Goal: Information Seeking & Learning: Learn about a topic

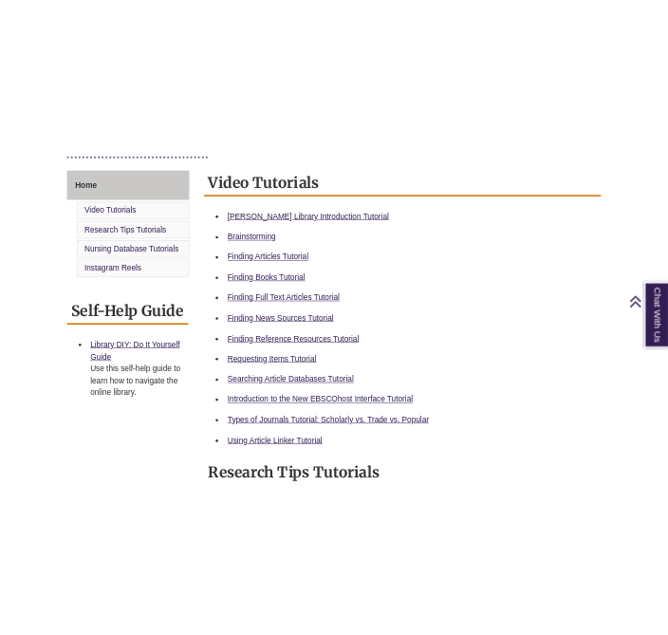
scroll to position [503, 0]
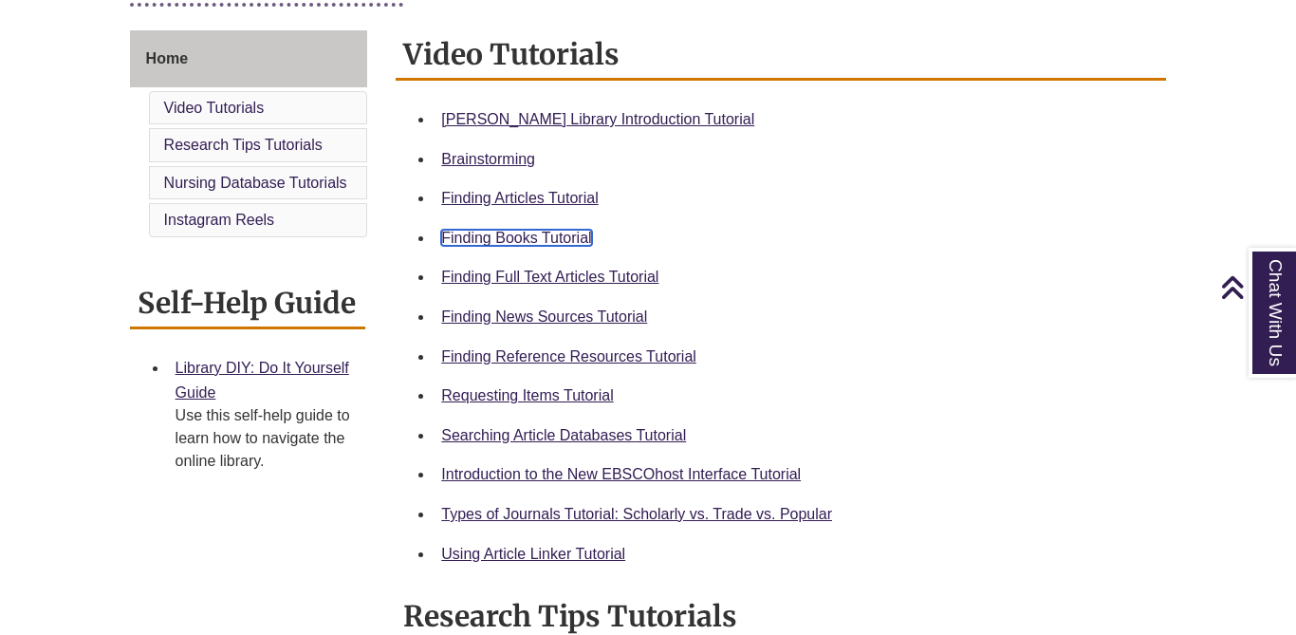
click at [505, 237] on link "Finding Books Tutorial" at bounding box center [516, 238] width 150 height 16
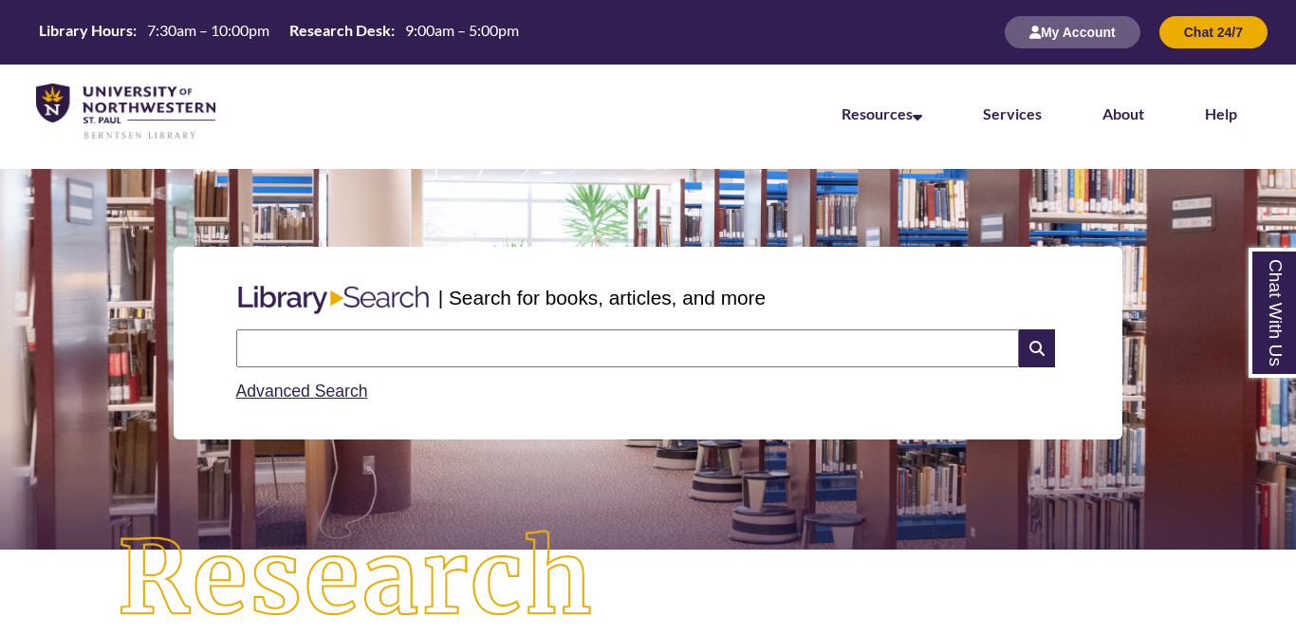
click at [533, 354] on input "text" at bounding box center [627, 348] width 783 height 38
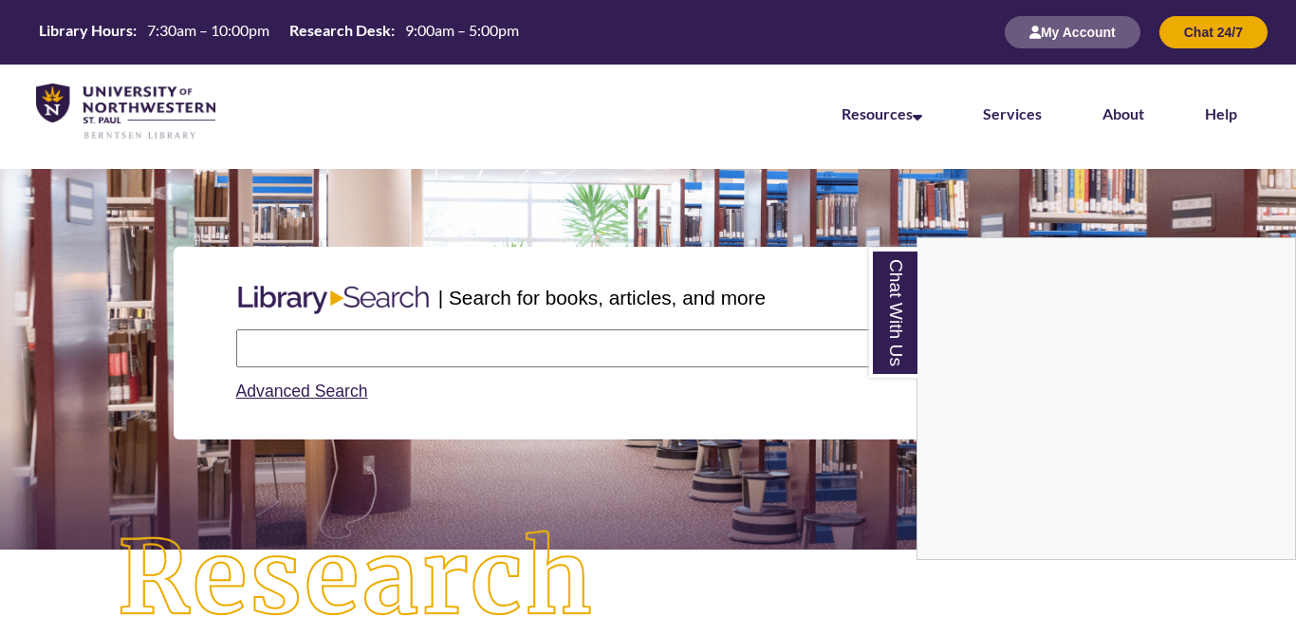
click at [747, 347] on div "Chat With Us" at bounding box center [648, 317] width 1296 height 635
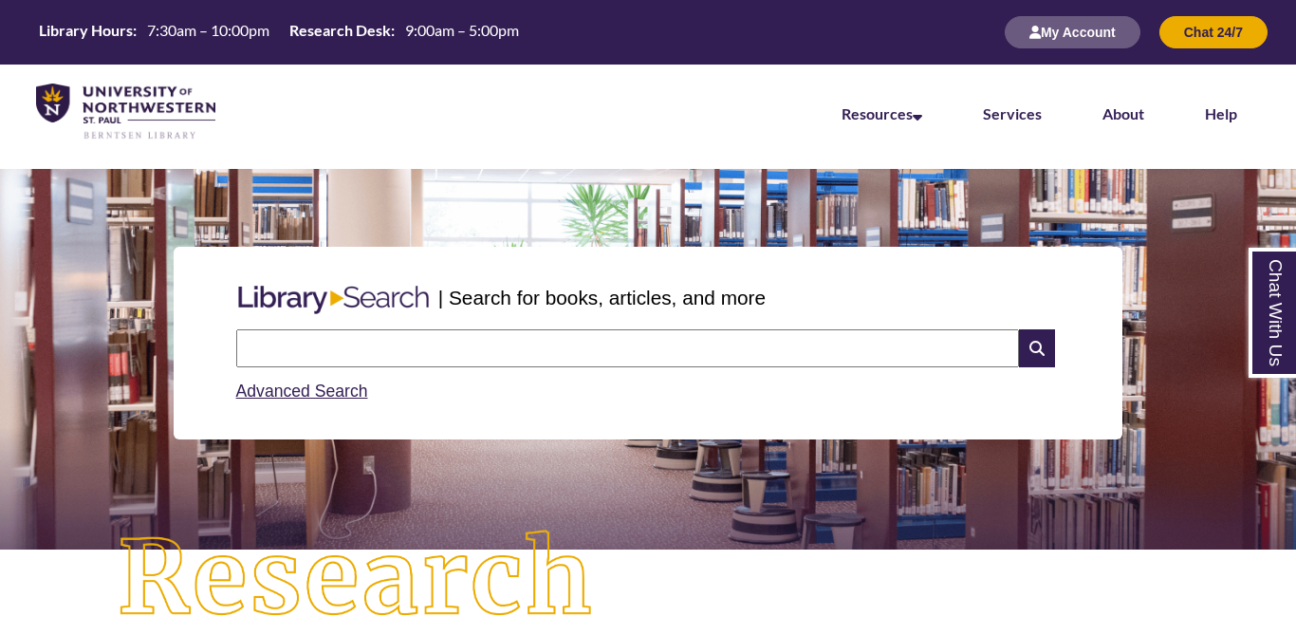
click at [747, 348] on input "text" at bounding box center [627, 348] width 783 height 38
type input "*"
type input "**********"
click at [1037, 346] on icon at bounding box center [1037, 348] width 36 height 38
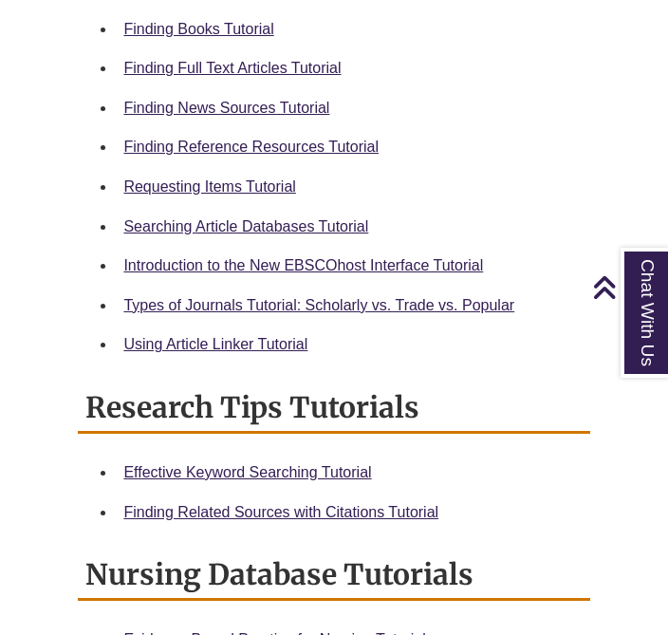
scroll to position [1205, 0]
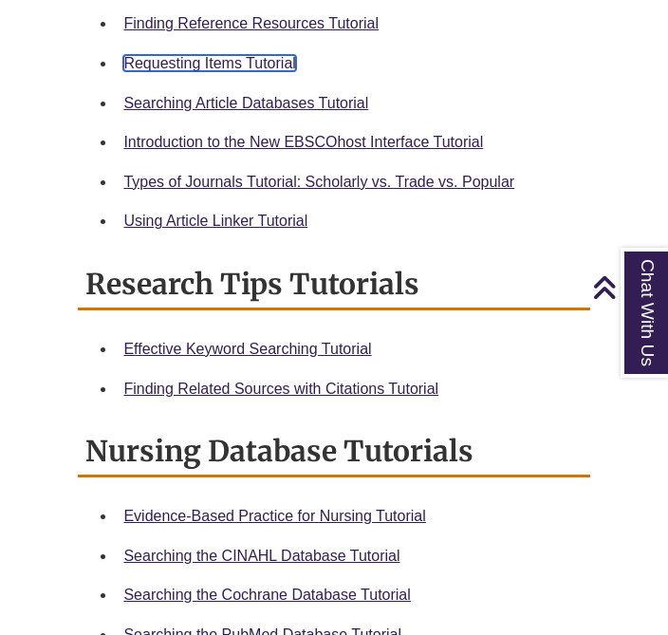
click at [181, 68] on link "Requesting Items Tutorial" at bounding box center [209, 63] width 172 height 16
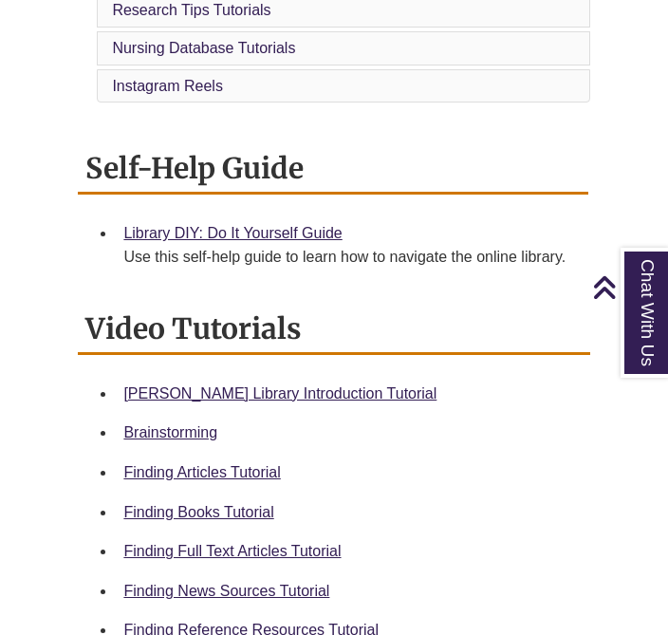
scroll to position [1036, 0]
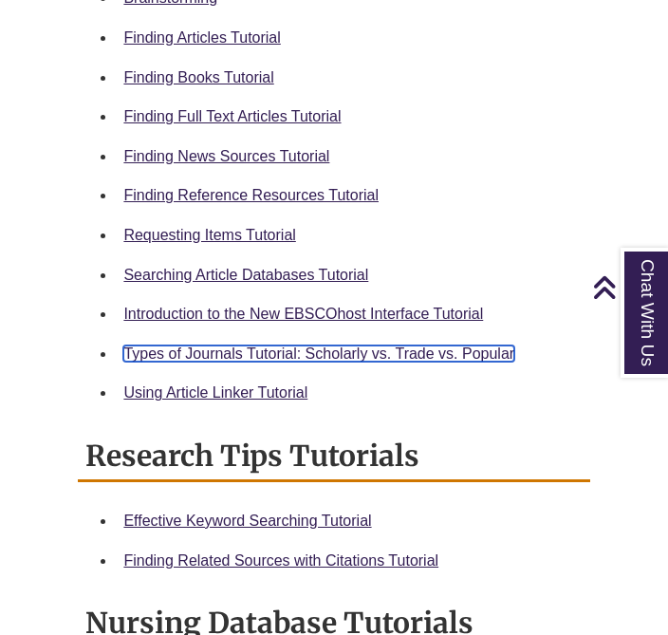
click at [307, 353] on link "Types of Journals Tutorial: Scholarly vs. Trade vs. Popular" at bounding box center [318, 353] width 391 height 16
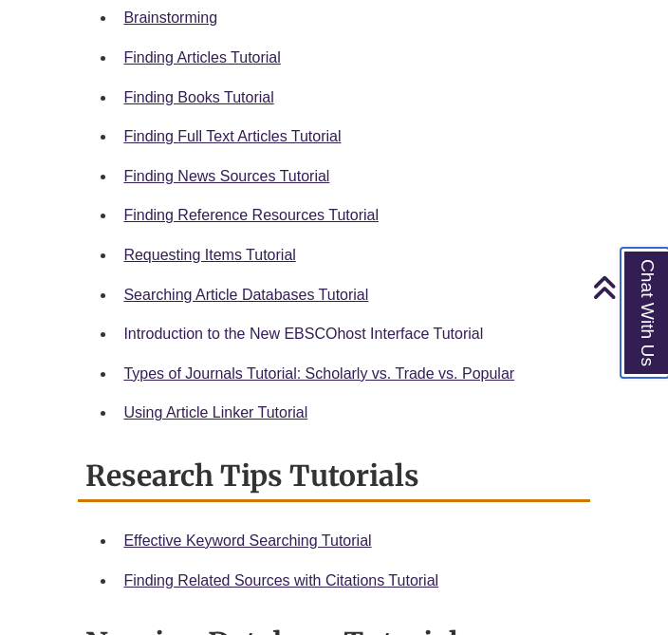
scroll to position [1013, 0]
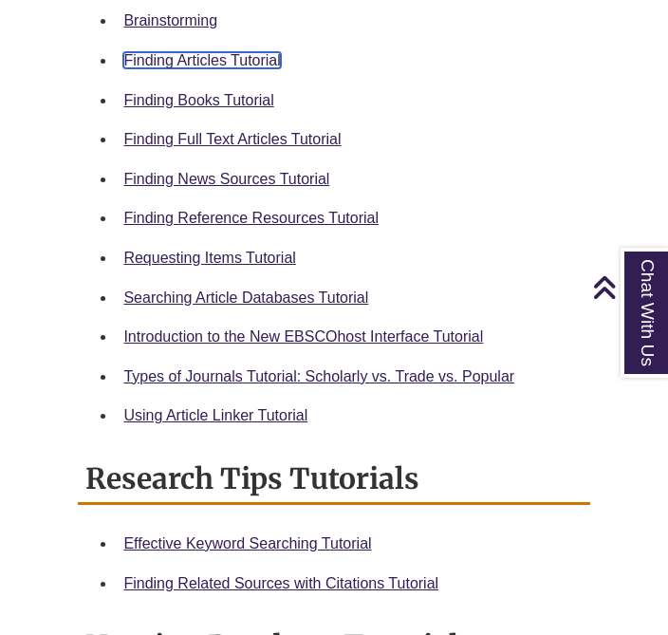
click at [248, 53] on link "Finding Articles Tutorial" at bounding box center [201, 60] width 157 height 16
